Goal: Communication & Community: Answer question/provide support

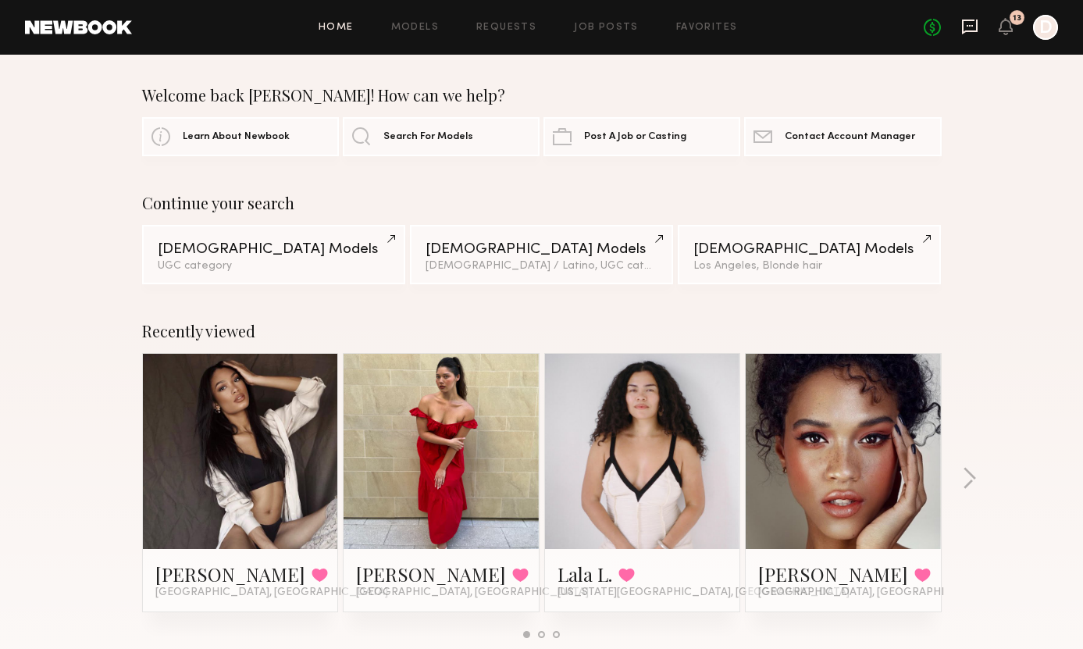
click at [972, 27] on icon at bounding box center [969, 26] width 17 height 17
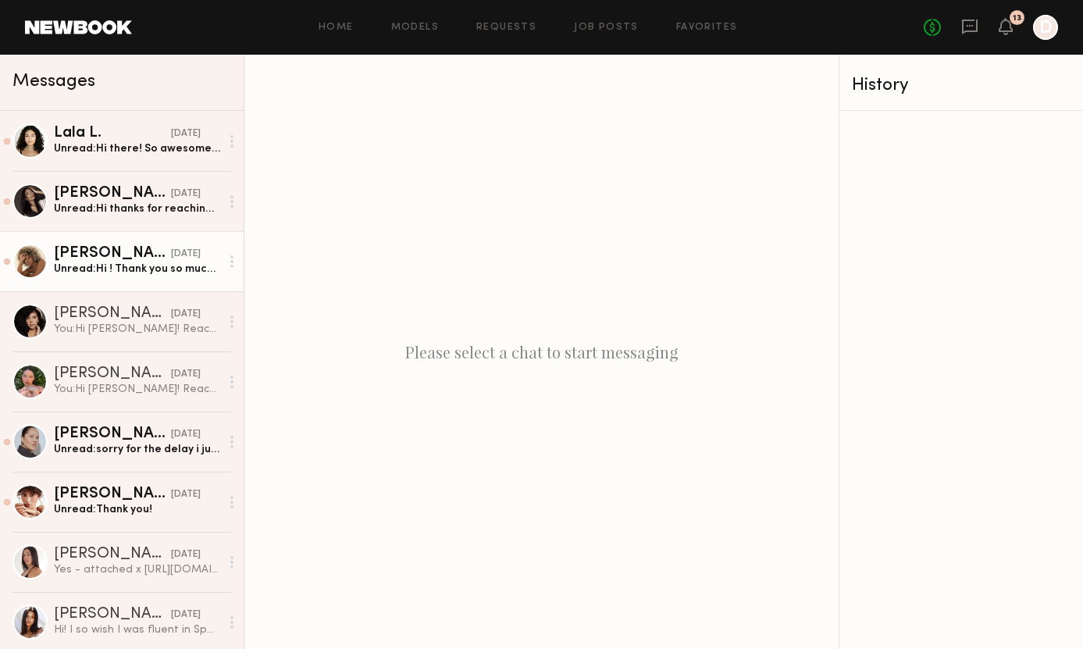
click at [171, 259] on div "[DATE]" at bounding box center [186, 254] width 30 height 15
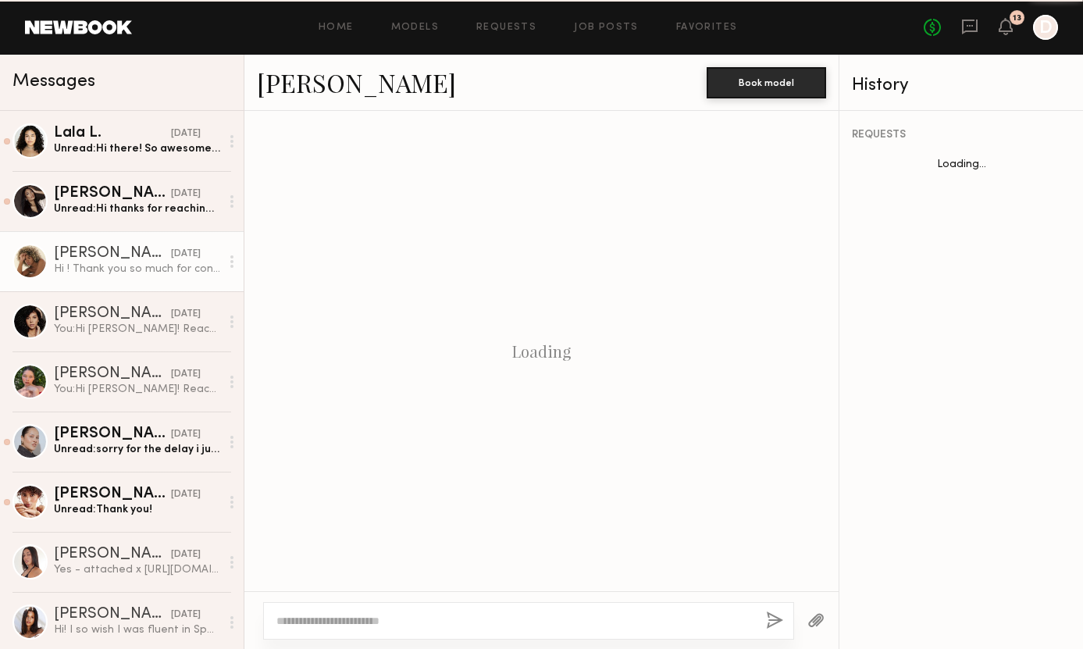
scroll to position [490, 0]
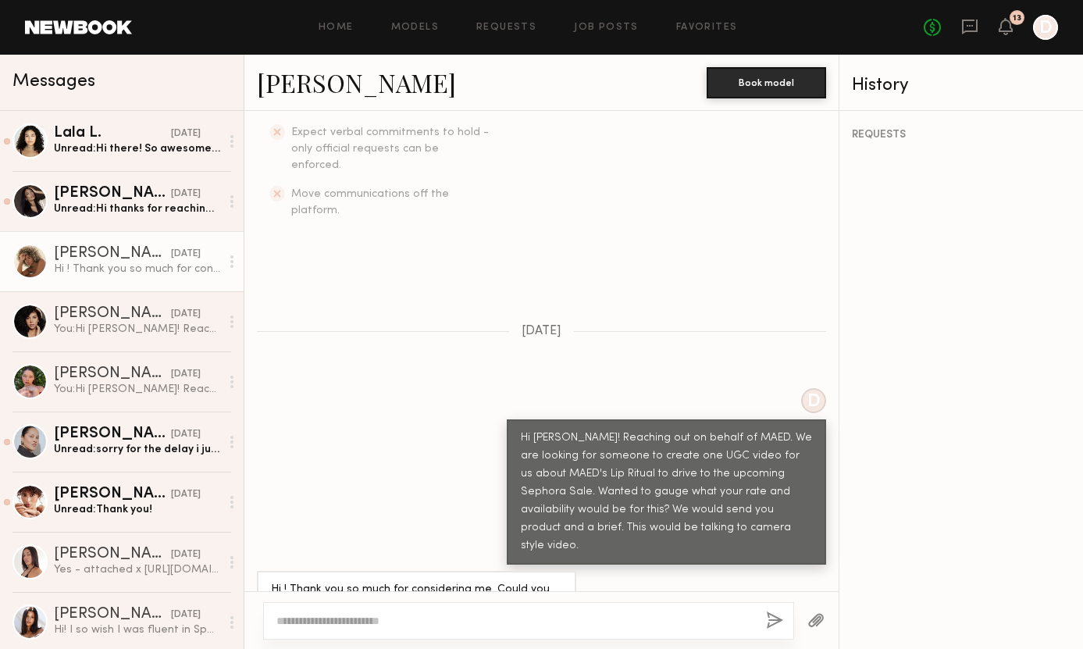
click at [423, 619] on textarea at bounding box center [514, 621] width 477 height 16
type textarea "**********"
click at [772, 617] on button "button" at bounding box center [774, 621] width 17 height 20
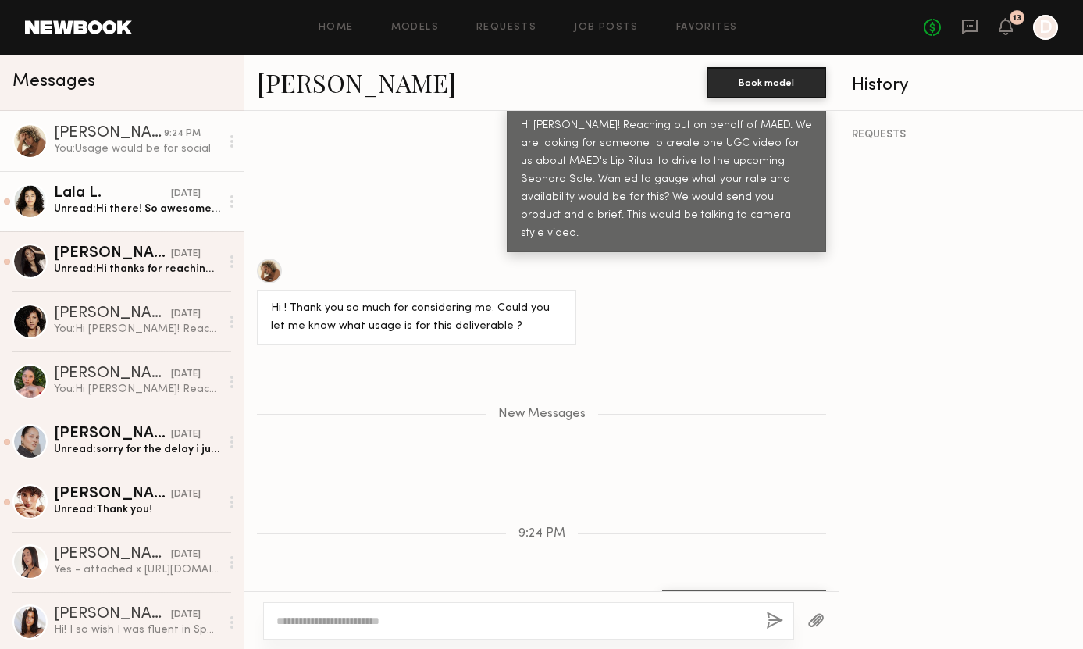
click at [137, 217] on link "Lala L. [DATE] Unread: Hi there! So awesome to hear from you! [PERSON_NAME] and…" at bounding box center [122, 201] width 244 height 60
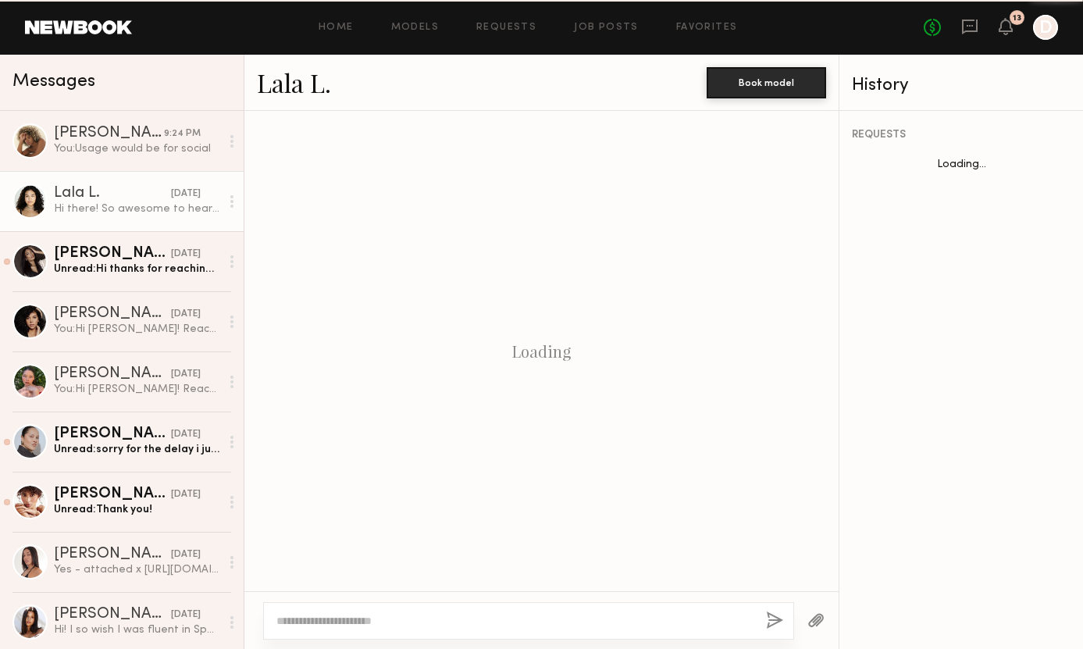
scroll to position [651, 0]
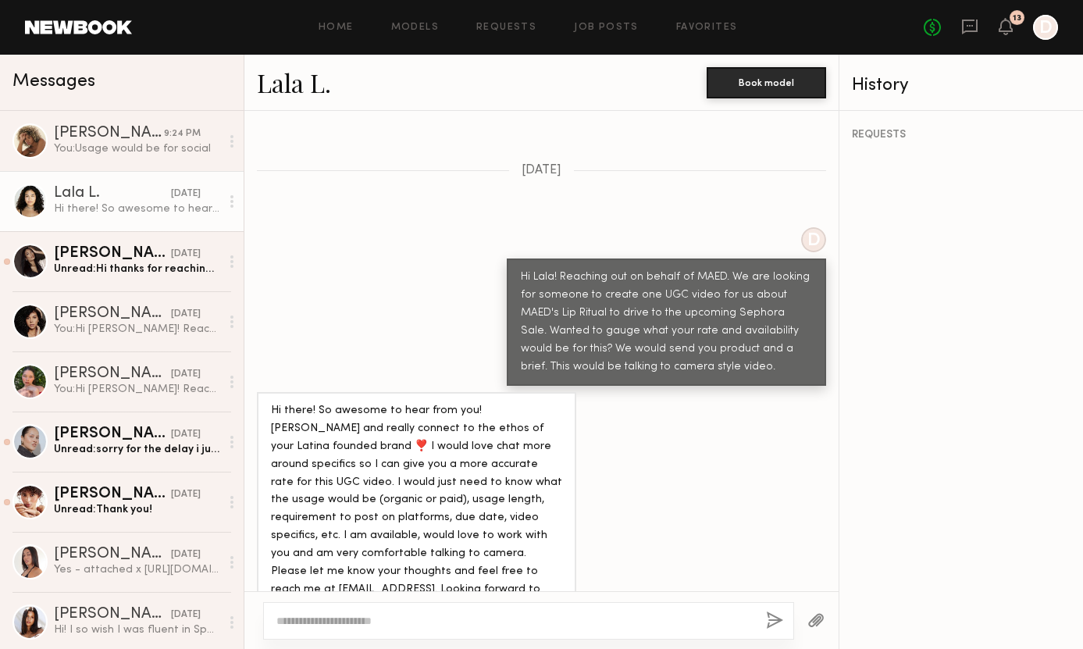
click at [268, 542] on div "Hi there! So awesome to hear from you! [PERSON_NAME] and really connect to the …" at bounding box center [416, 509] width 319 height 234
drag, startPoint x: 270, startPoint y: 540, endPoint x: 374, endPoint y: 544, distance: 103.9
click at [374, 544] on div "Hi there! So awesome to hear from you! [PERSON_NAME] and really connect to the …" at bounding box center [416, 509] width 291 height 215
copy div "[EMAIL_ADDRESS]."
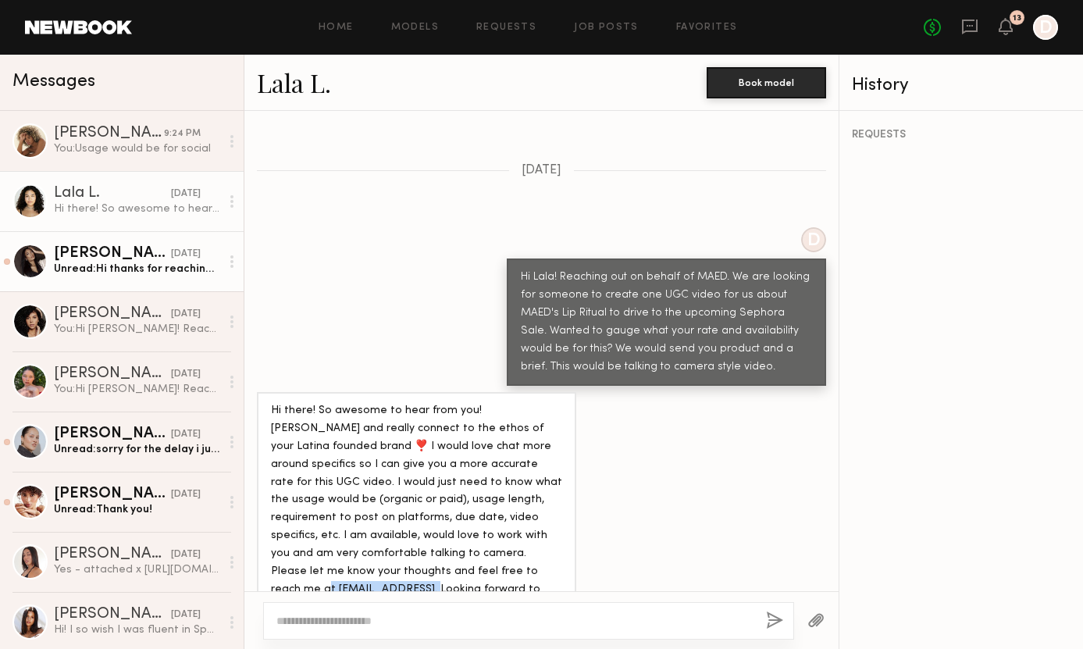
click at [138, 259] on div "[PERSON_NAME]" at bounding box center [112, 254] width 117 height 16
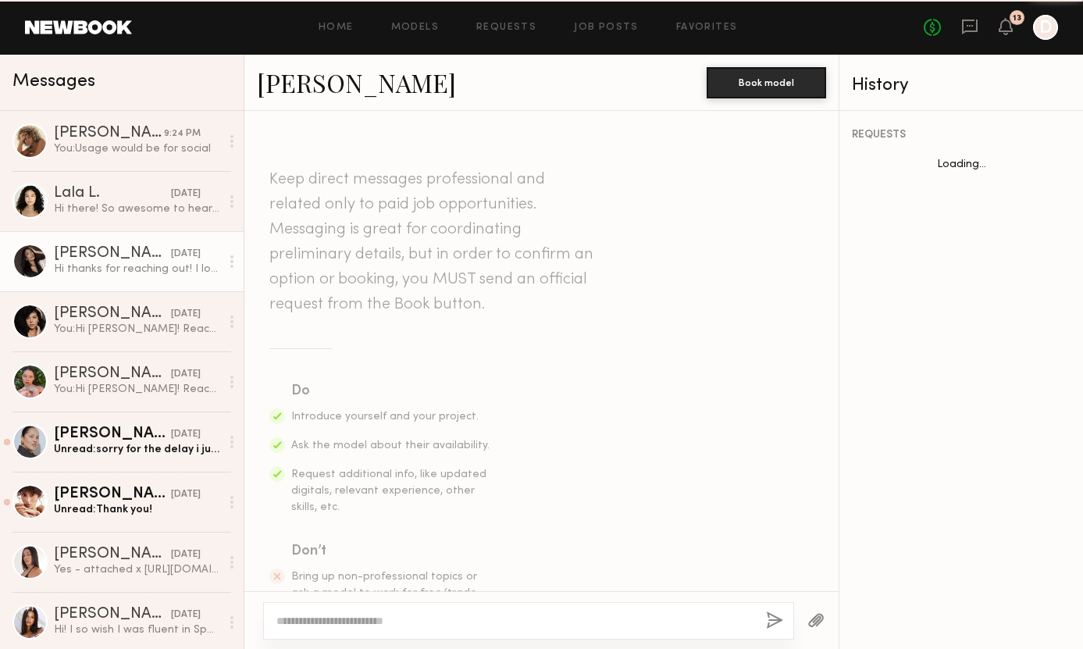
scroll to position [526, 0]
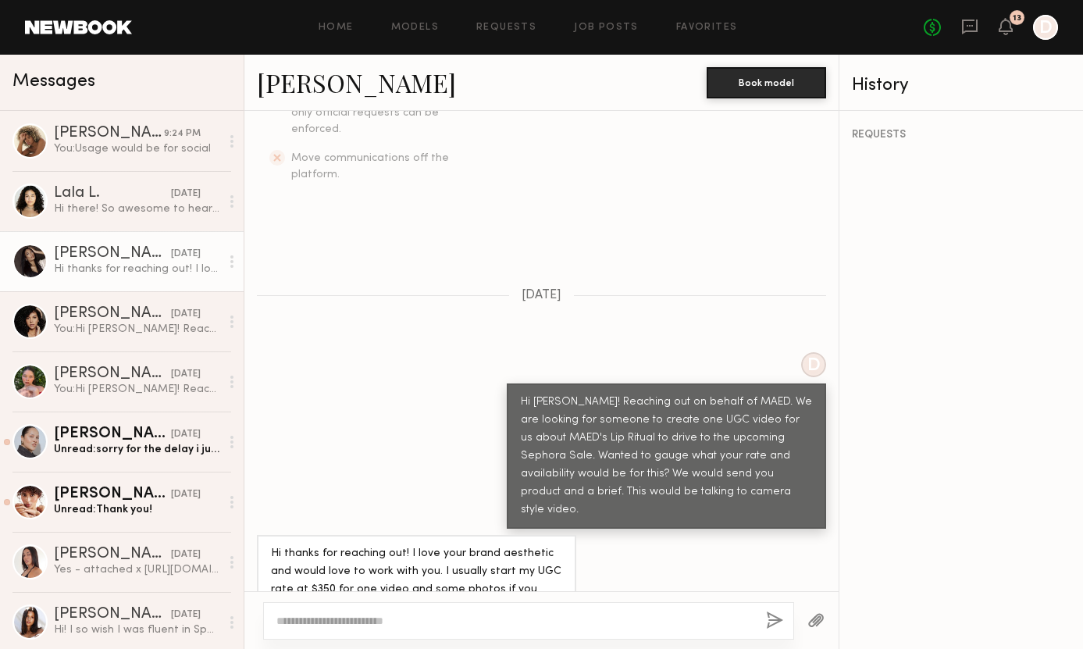
click at [295, 87] on link "[PERSON_NAME]" at bounding box center [356, 83] width 199 height 34
click at [144, 193] on div "Lala L." at bounding box center [112, 194] width 117 height 16
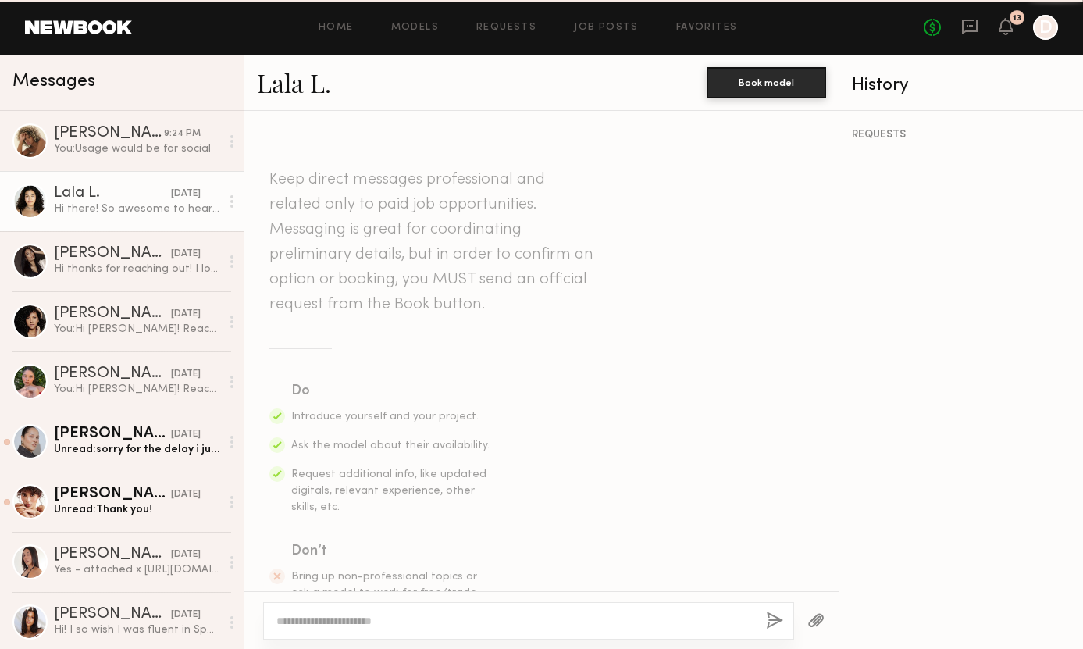
scroll to position [651, 0]
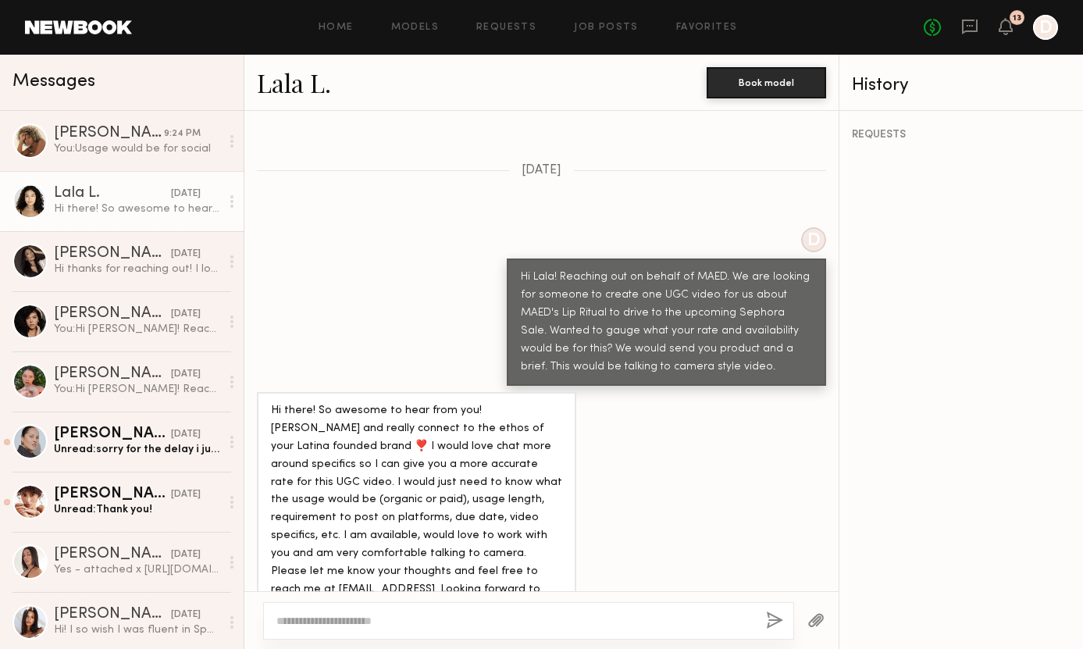
click at [343, 617] on textarea at bounding box center [514, 621] width 477 height 16
click at [295, 84] on link "Lala L." at bounding box center [294, 83] width 74 height 34
click at [375, 621] on textarea at bounding box center [514, 621] width 477 height 16
type textarea "*"
drag, startPoint x: 269, startPoint y: 537, endPoint x: 376, endPoint y: 544, distance: 106.4
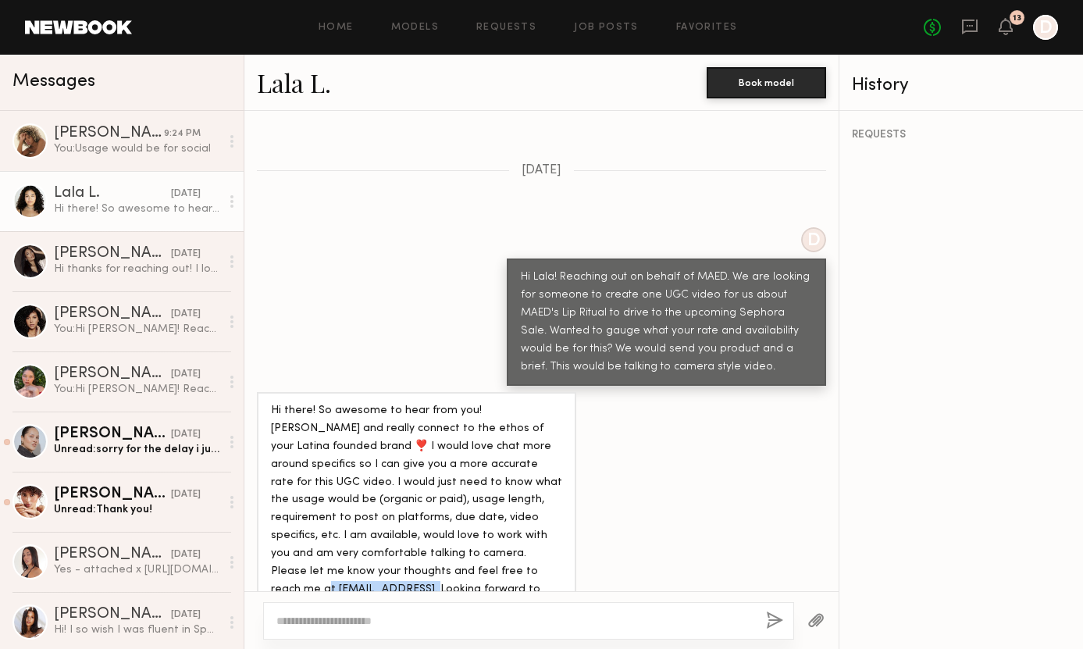
click at [376, 544] on div "Hi there! So awesome to hear from you! [PERSON_NAME] and really connect to the …" at bounding box center [416, 509] width 319 height 234
copy div "[EMAIL_ADDRESS]."
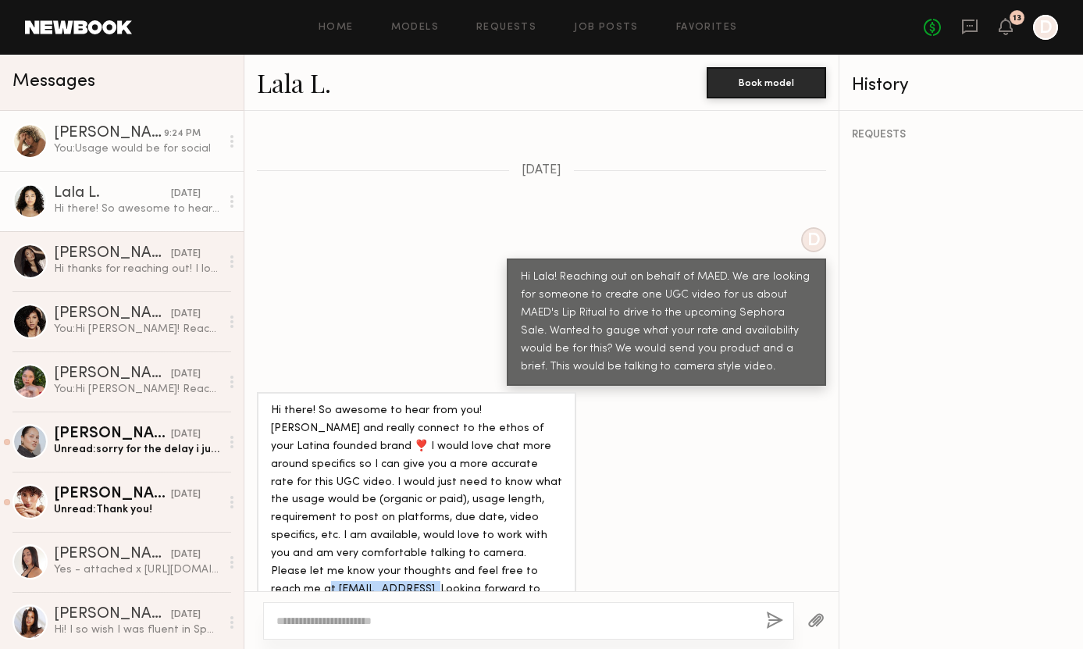
click at [102, 151] on div "You: Usage would be for social" at bounding box center [137, 148] width 166 height 15
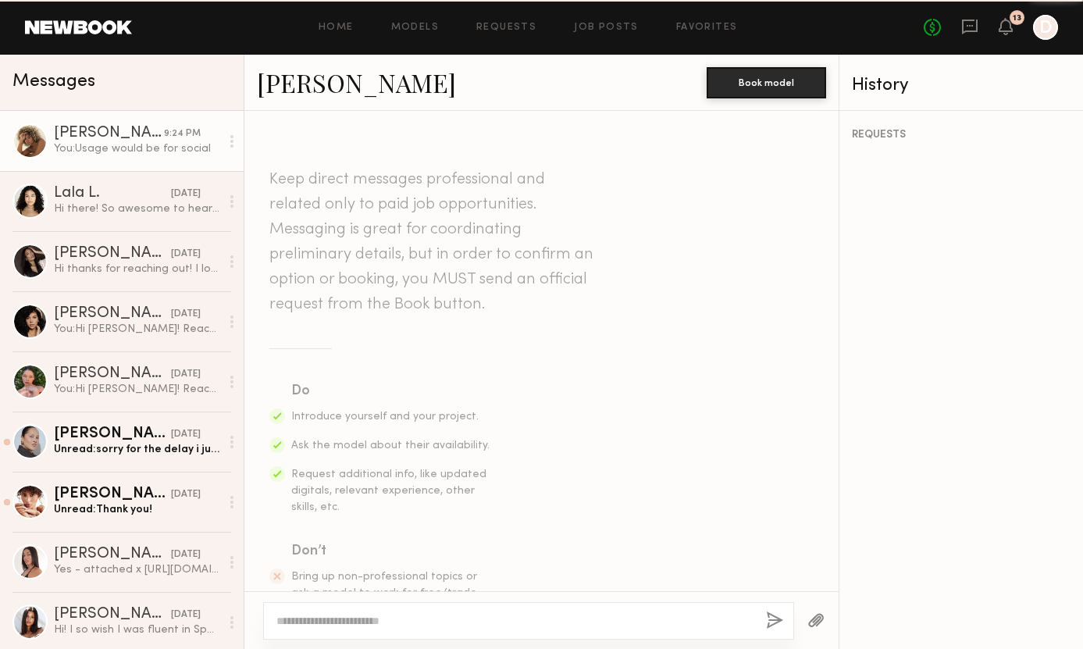
scroll to position [683, 0]
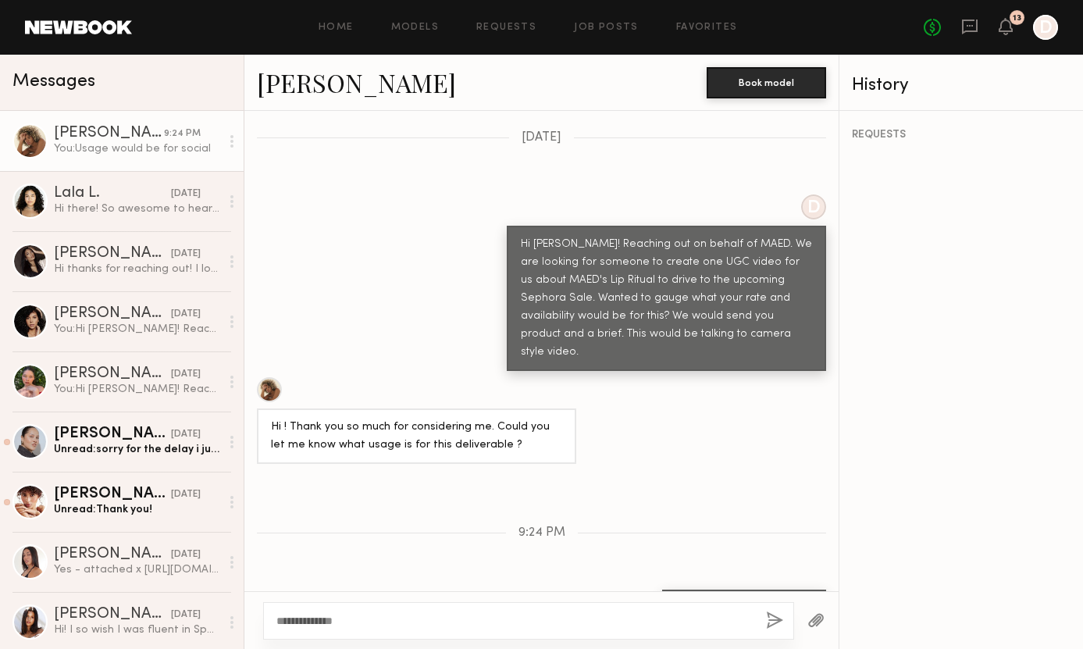
type textarea "**********"
click at [770, 611] on button "button" at bounding box center [774, 621] width 17 height 20
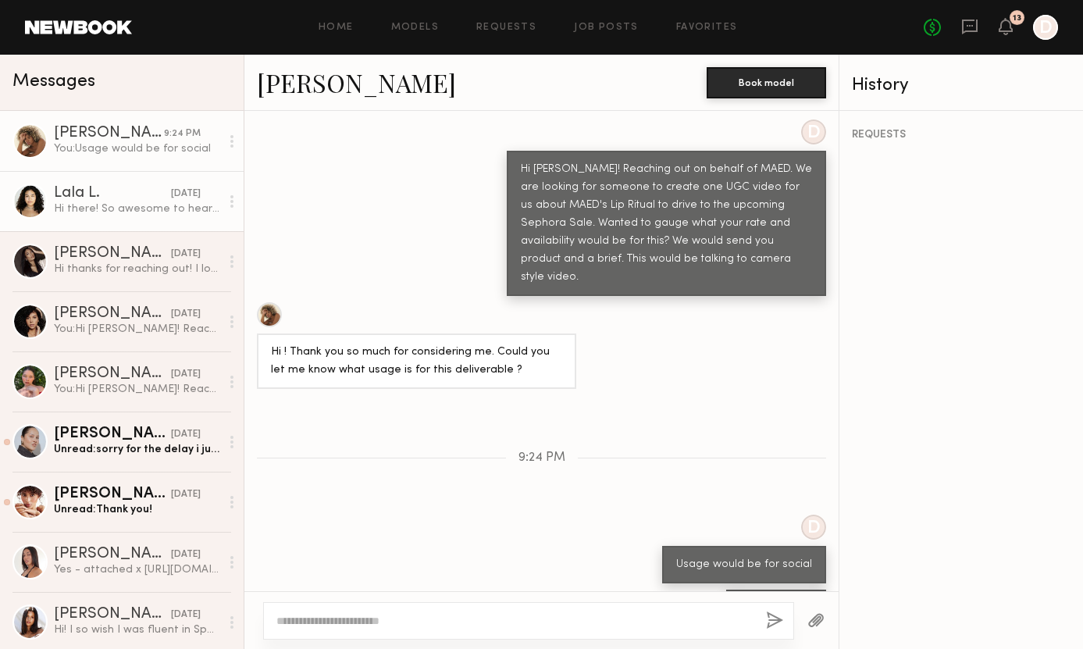
click at [171, 198] on div "[DATE]" at bounding box center [186, 194] width 30 height 15
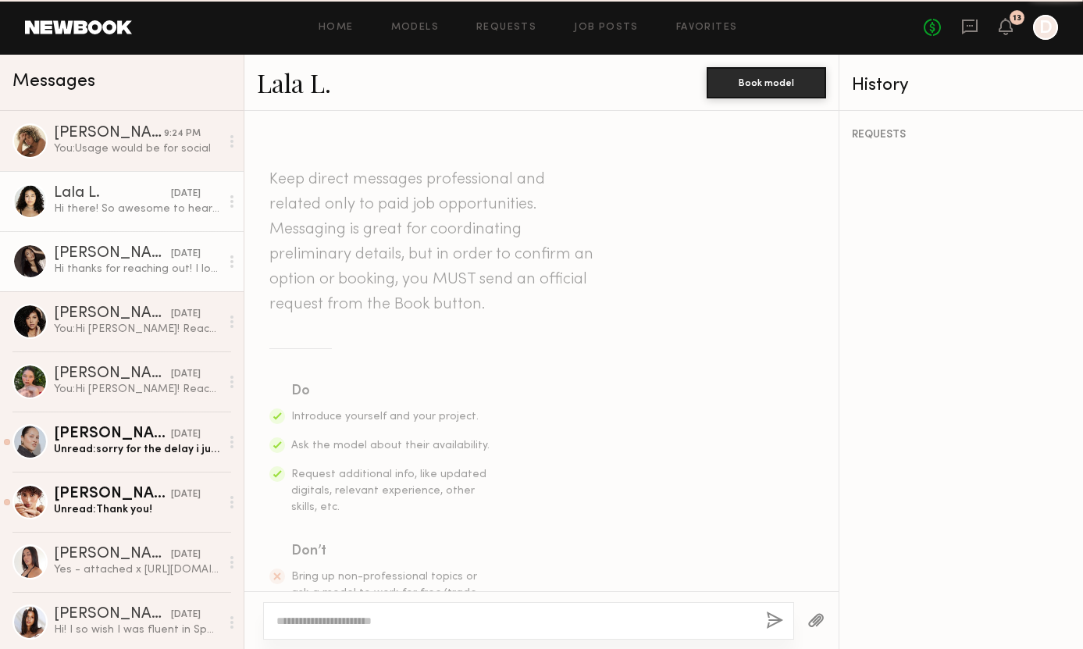
scroll to position [651, 0]
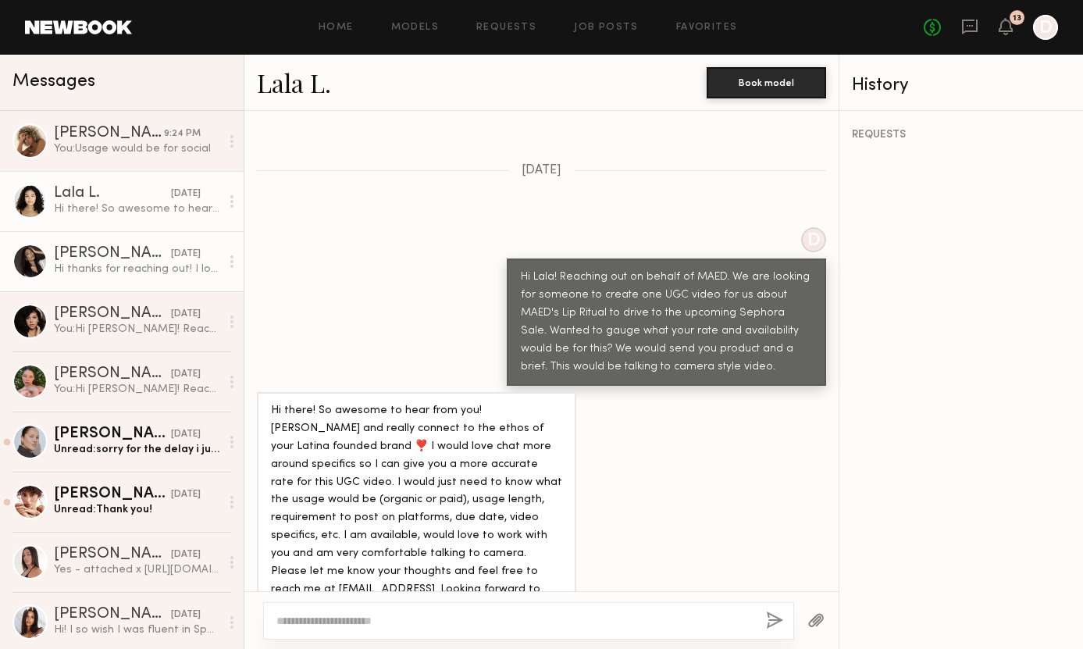
click at [149, 266] on div "Hi thanks for reaching out! I love your brand aesthetic and would love to work …" at bounding box center [137, 269] width 166 height 15
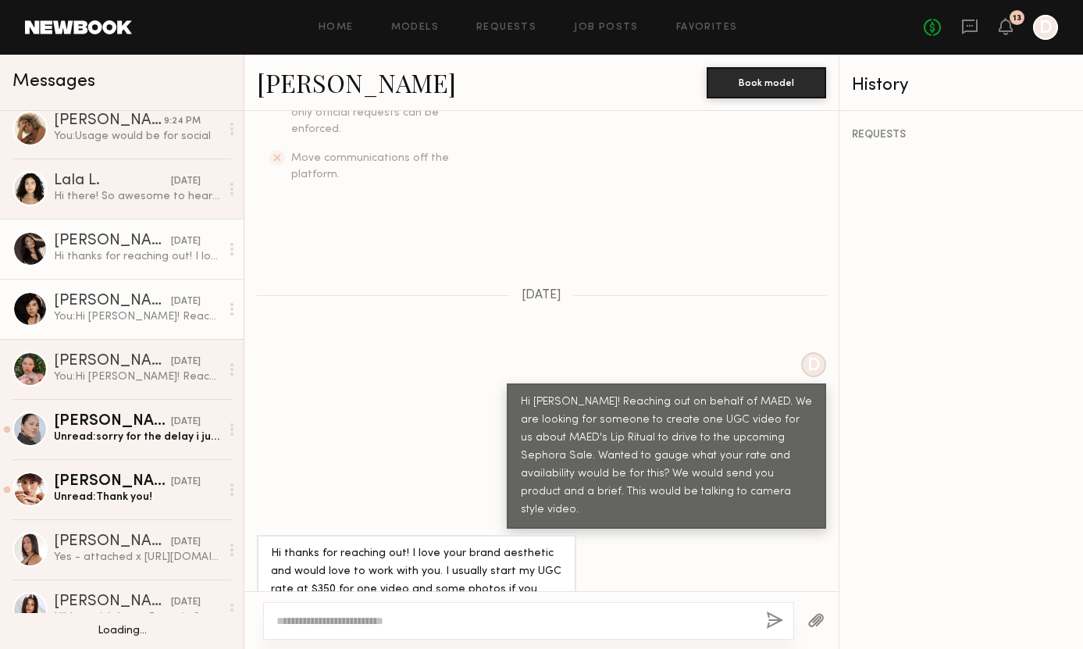
scroll to position [23, 0]
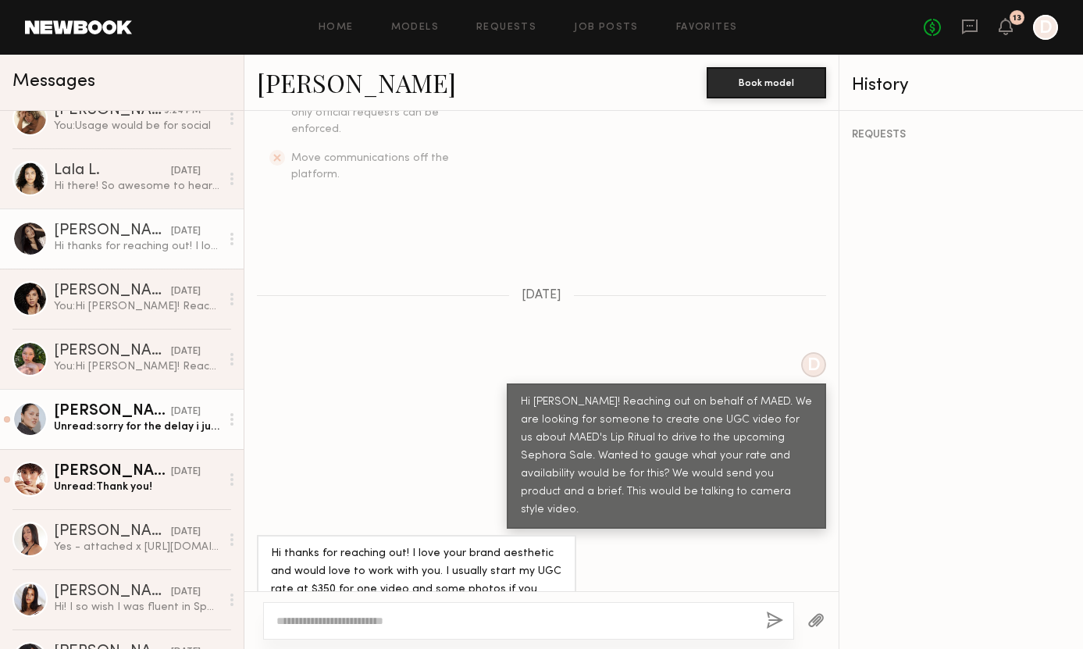
click at [159, 419] on div "Unread: sorry for the delay i just got back from vacation. i am not comfortable…" at bounding box center [137, 426] width 166 height 15
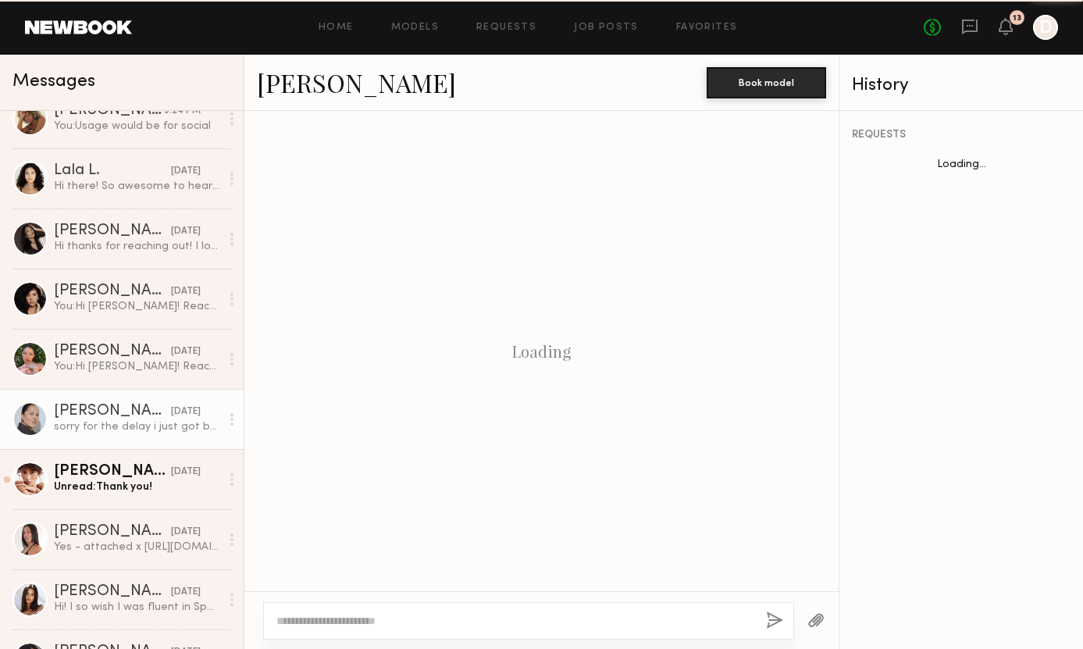
scroll to position [755, 0]
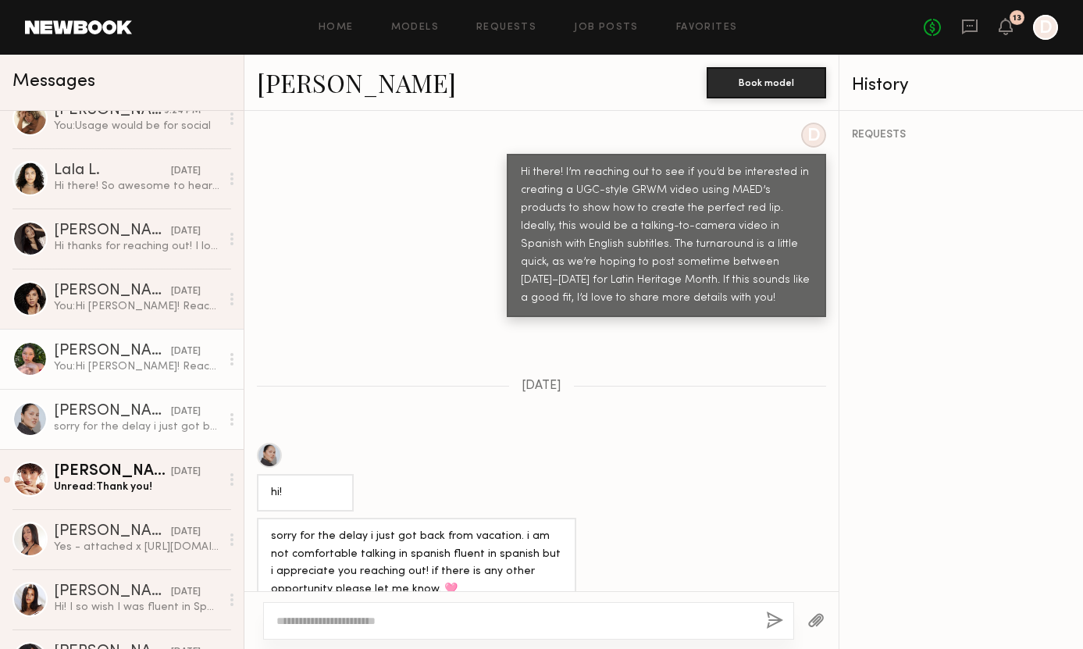
click at [152, 351] on div "[PERSON_NAME]" at bounding box center [112, 352] width 117 height 16
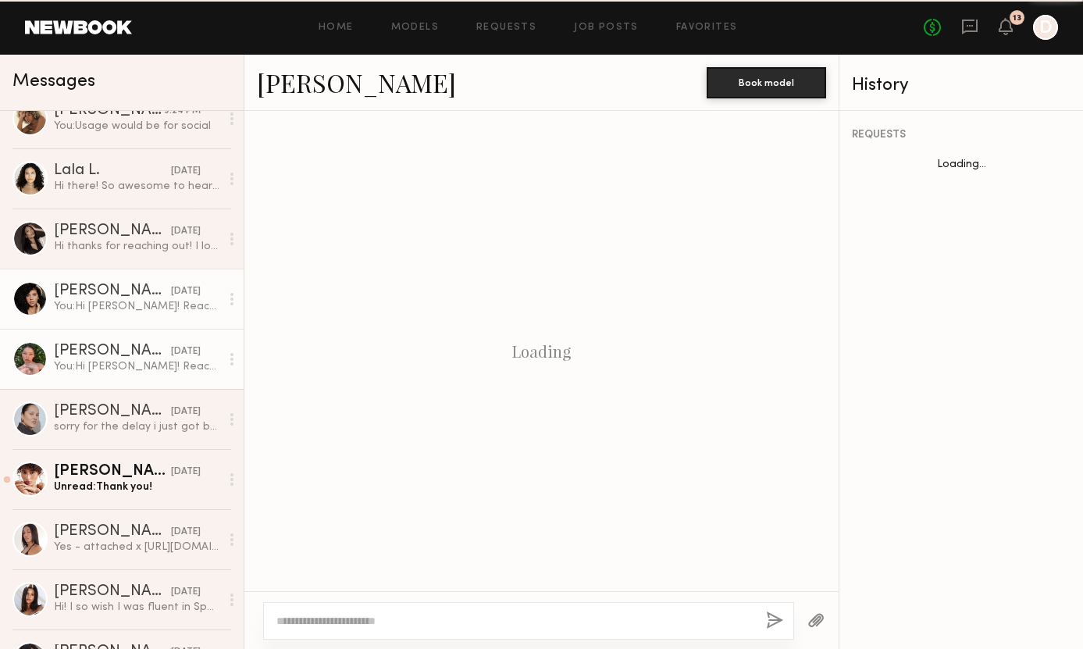
scroll to position [428, 0]
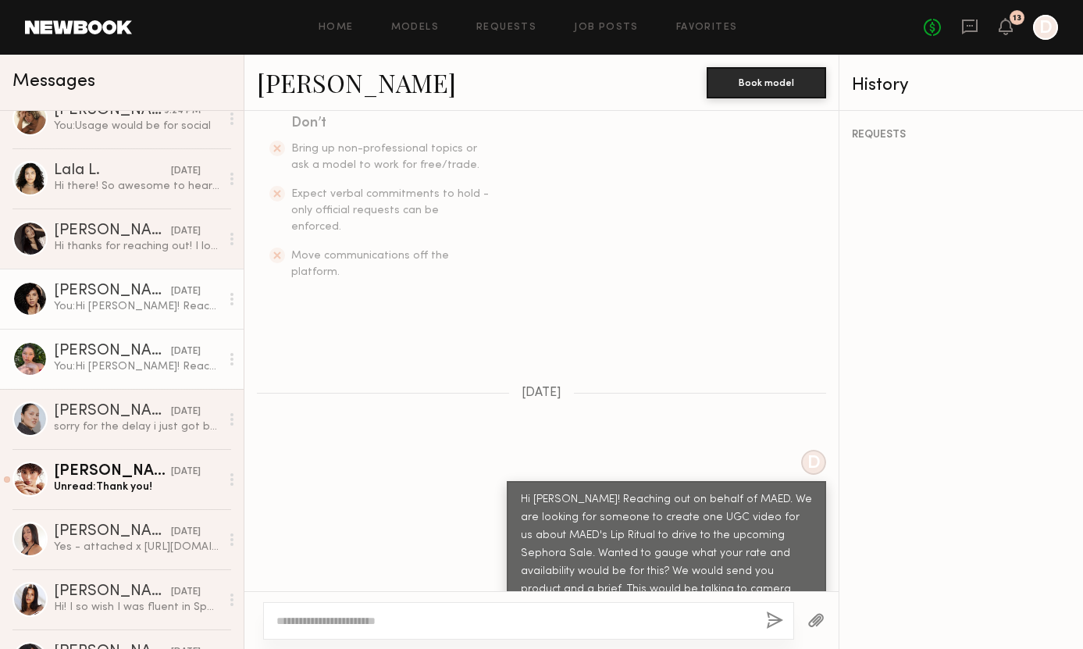
click at [134, 297] on div "[PERSON_NAME]" at bounding box center [112, 291] width 117 height 16
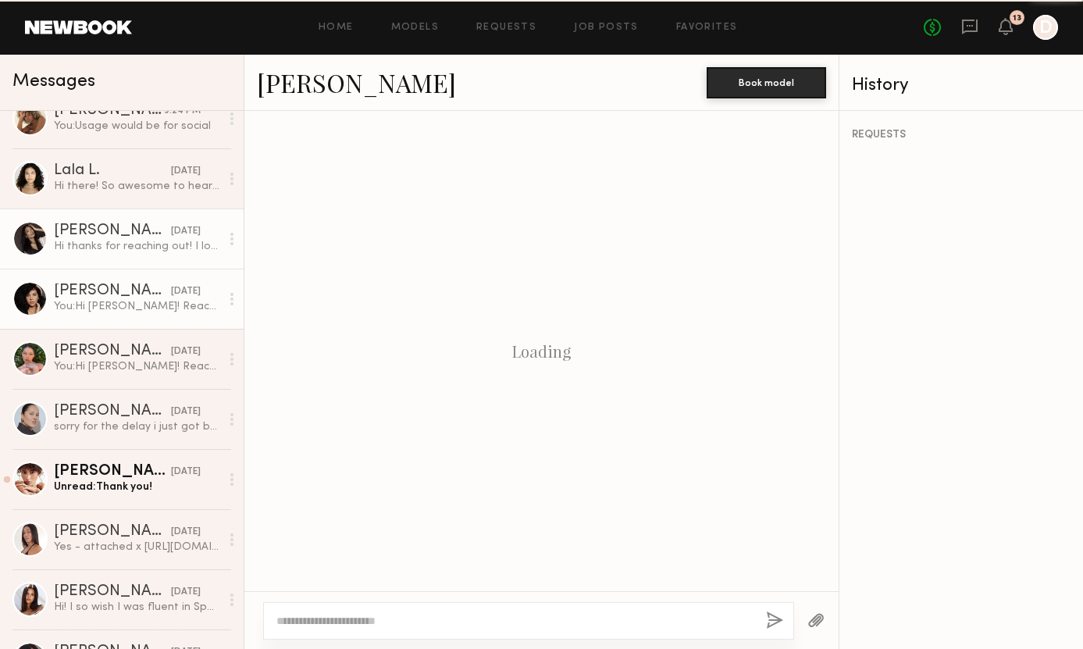
scroll to position [428, 0]
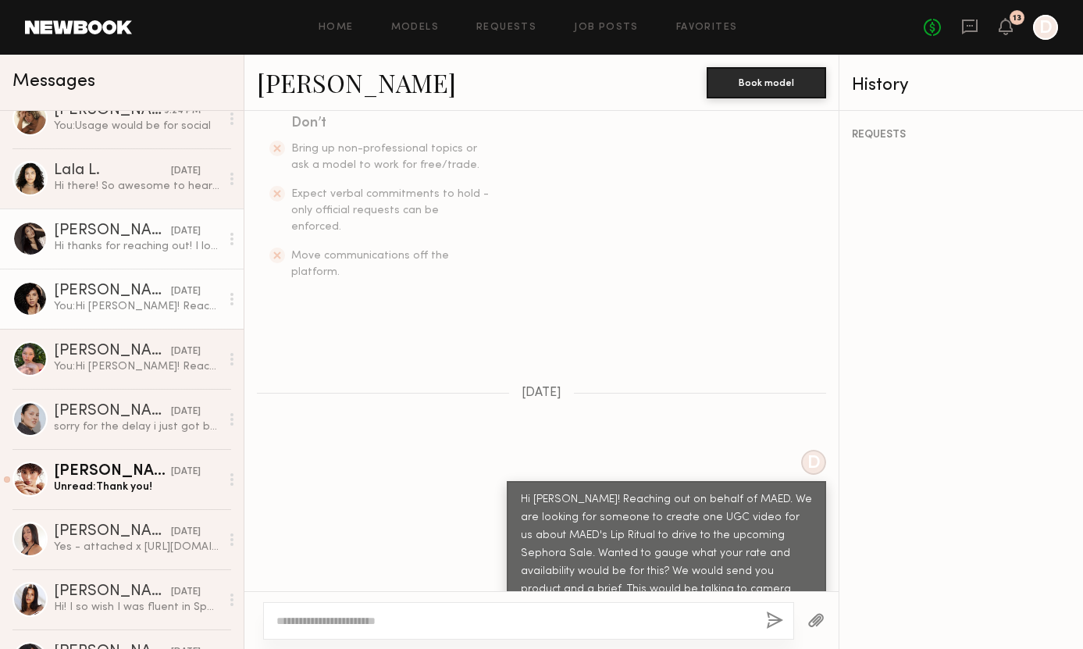
click at [132, 233] on div "[PERSON_NAME]" at bounding box center [112, 231] width 117 height 16
